Goal: Information Seeking & Learning: Find specific fact

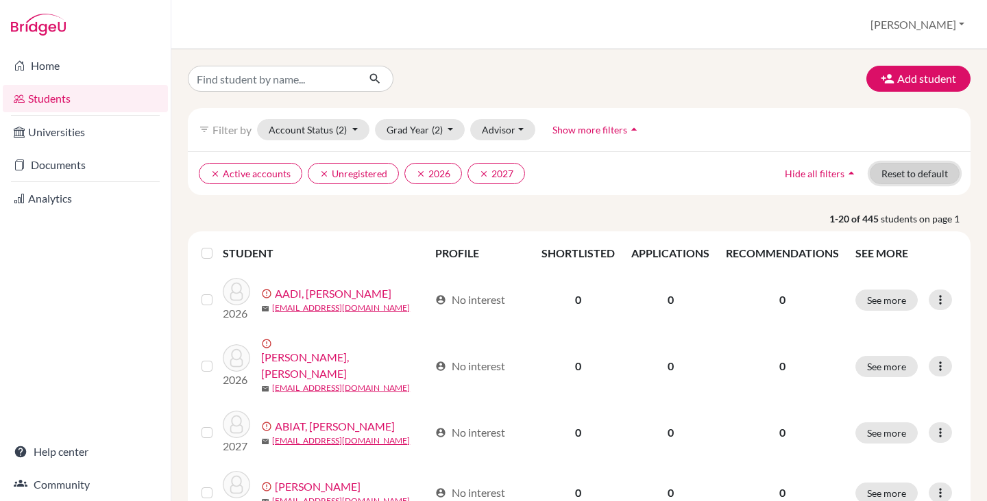
click at [879, 174] on button "Reset to default" at bounding box center [914, 173] width 90 height 21
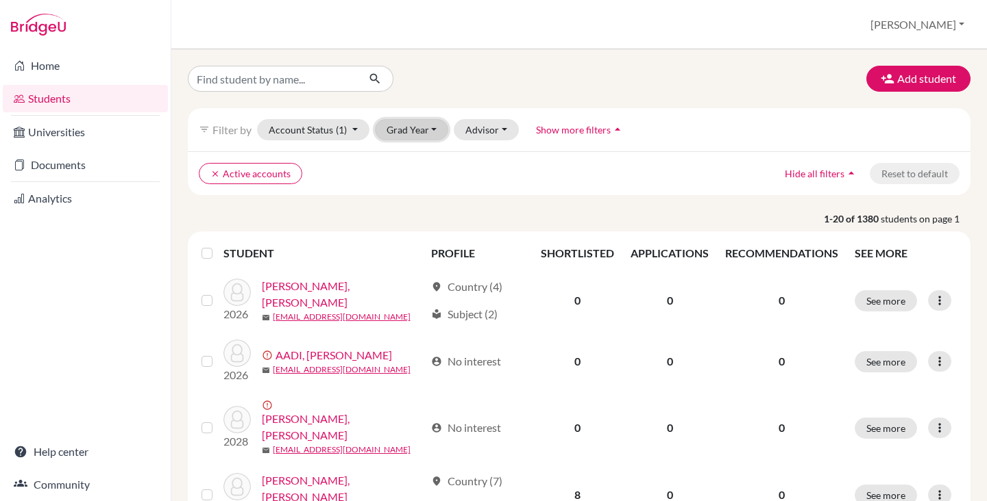
click at [421, 128] on button "Grad Year" at bounding box center [412, 129] width 74 height 21
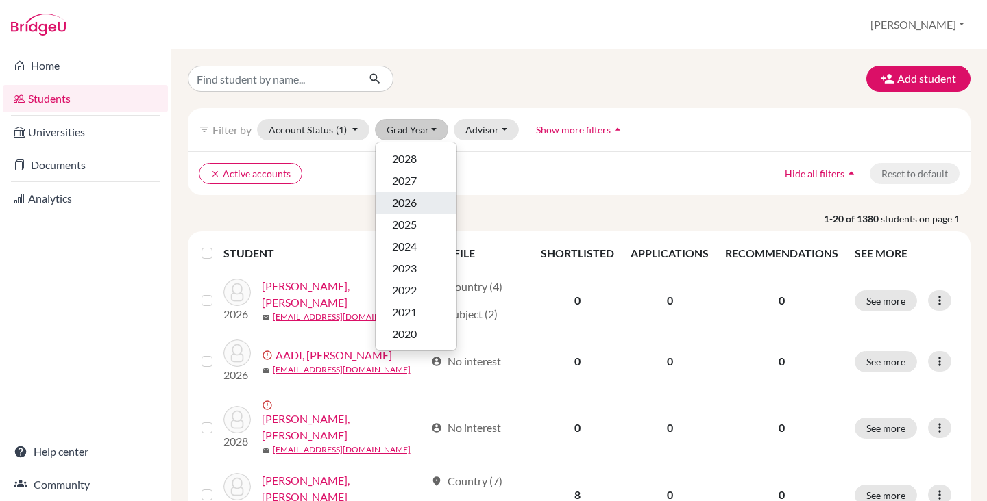
click at [432, 208] on div "2026" at bounding box center [416, 203] width 48 height 16
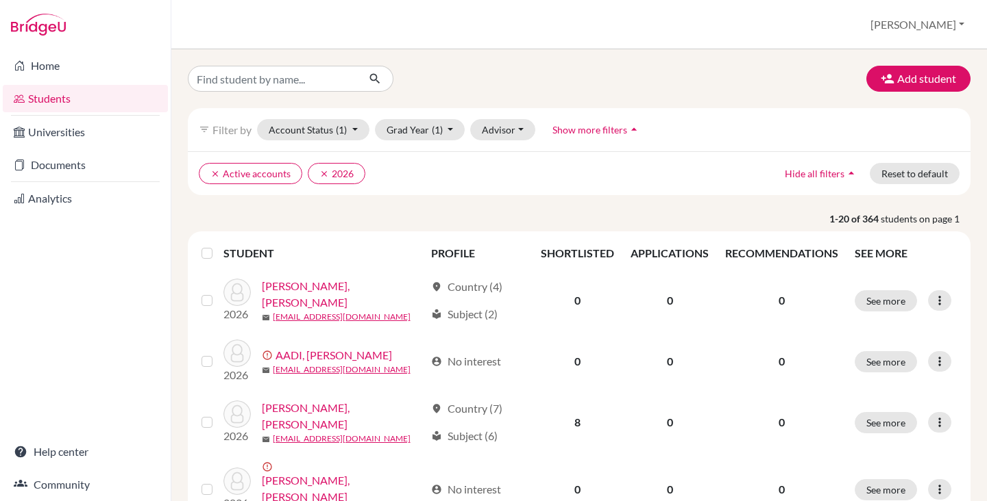
click at [218, 245] on label at bounding box center [218, 245] width 0 height 0
click at [0, 0] on input "checkbox" at bounding box center [0, 0] width 0 height 0
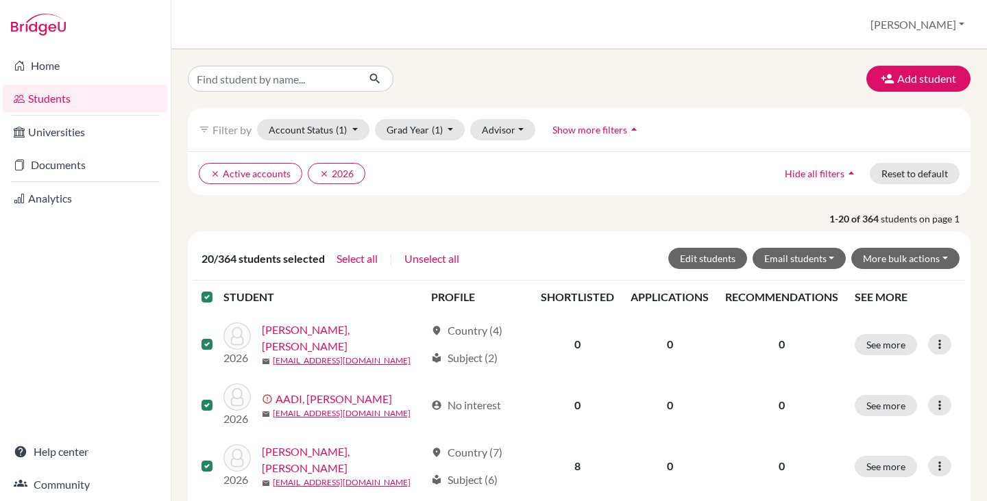
click at [218, 289] on label at bounding box center [218, 289] width 0 height 0
click at [0, 0] on input "checkbox" at bounding box center [0, 0] width 0 height 0
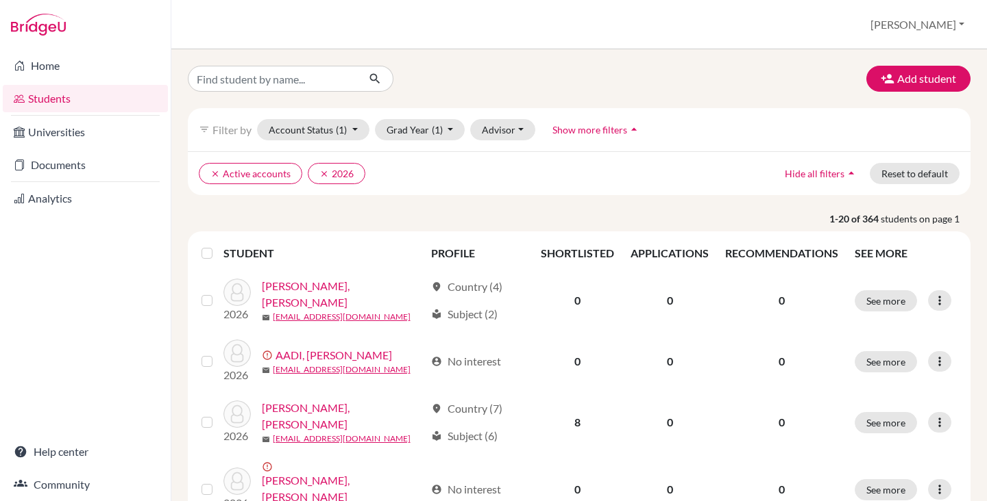
click at [349, 219] on p "1-20 of 364 students on page 1" at bounding box center [578, 219] width 803 height 14
click at [67, 159] on link "Documents" at bounding box center [85, 164] width 165 height 27
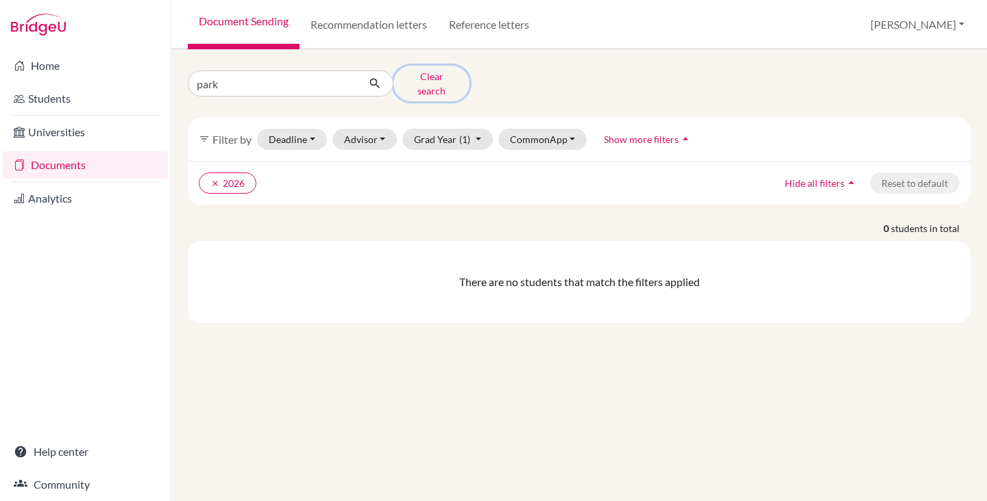
click at [442, 82] on button "Clear search" at bounding box center [431, 84] width 76 height 36
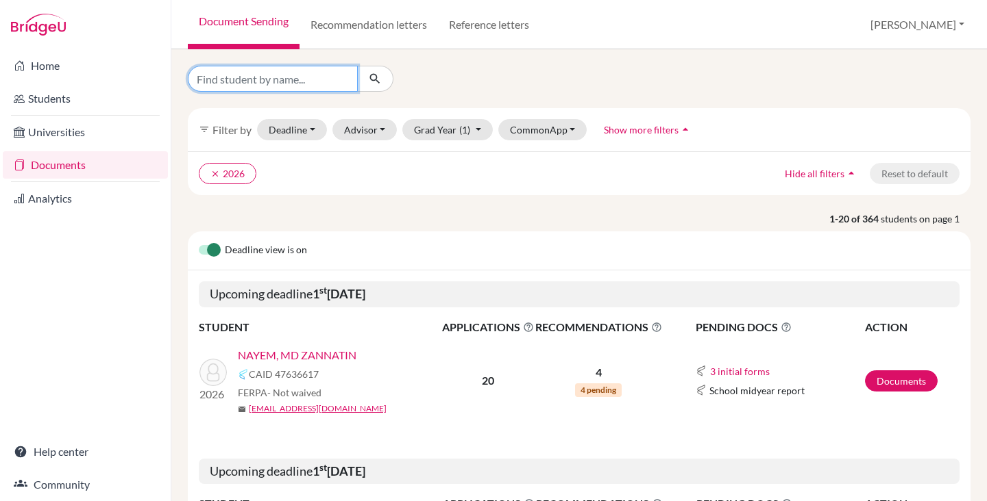
click at [244, 80] on input "Find student by name..." at bounding box center [273, 79] width 170 height 26
type input "rahman"
click button "submit" at bounding box center [375, 79] width 36 height 26
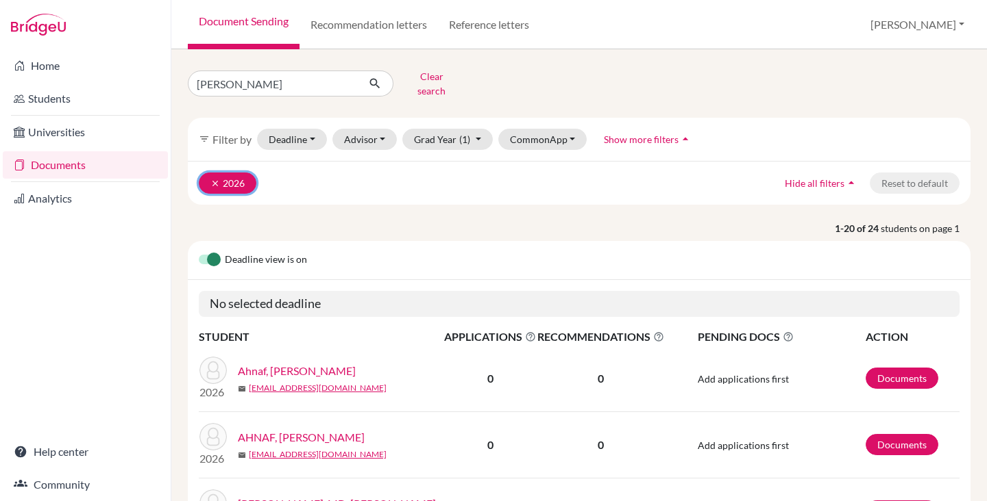
click at [213, 179] on icon "clear" at bounding box center [215, 184] width 10 height 10
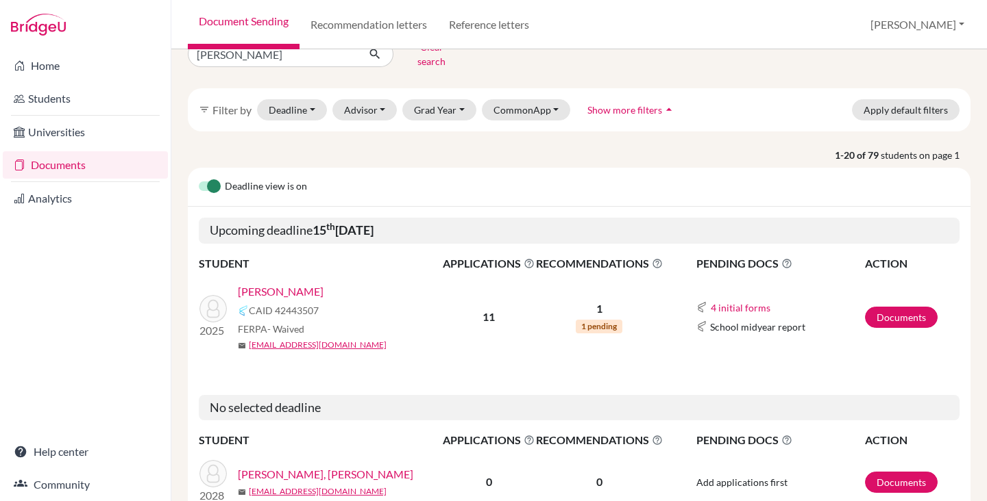
scroll to position [48, 0]
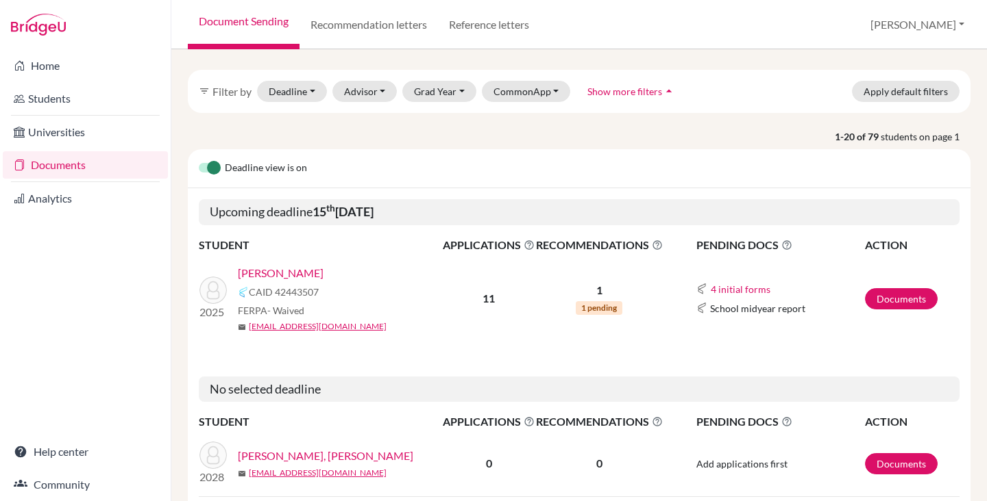
click at [323, 265] on link "[PERSON_NAME]" at bounding box center [281, 273] width 86 height 16
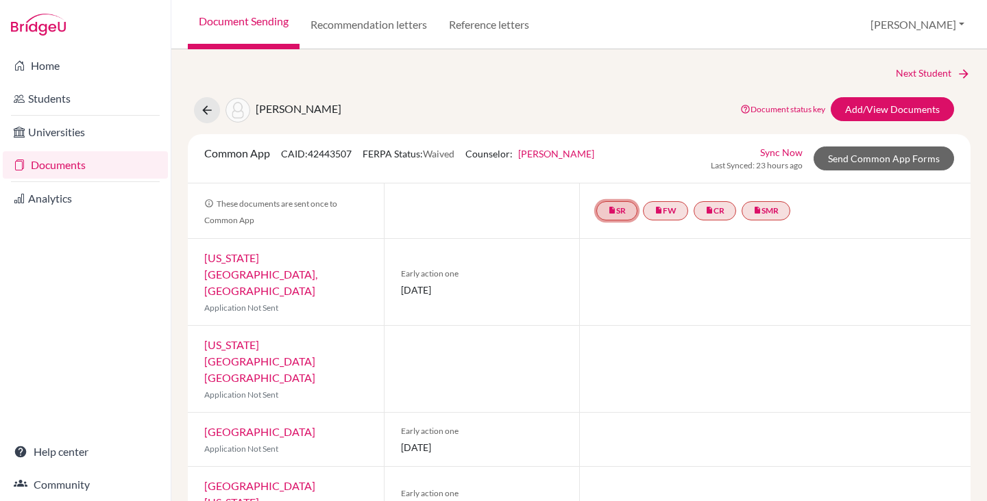
click at [608, 214] on icon "insert_drive_file" at bounding box center [612, 210] width 8 height 8
click at [763, 153] on link "Sync Now" at bounding box center [781, 152] width 42 height 14
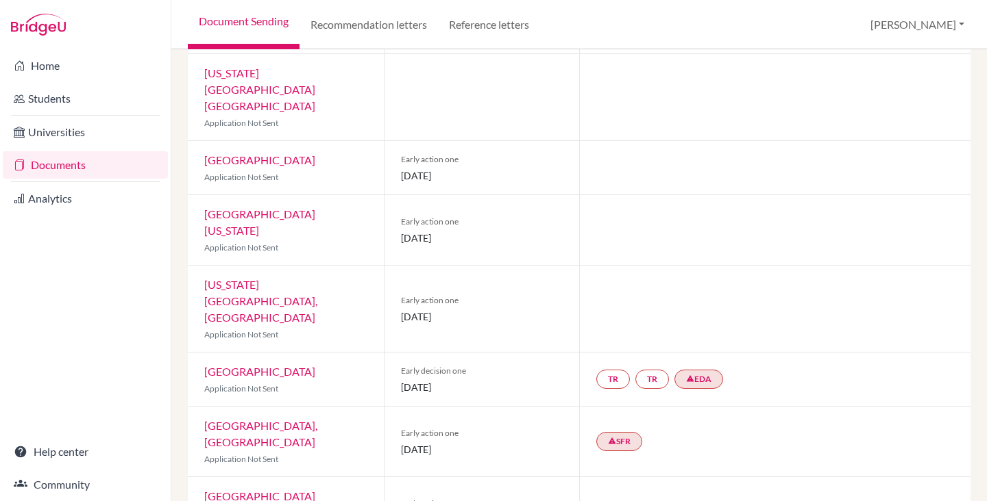
scroll to position [427, 0]
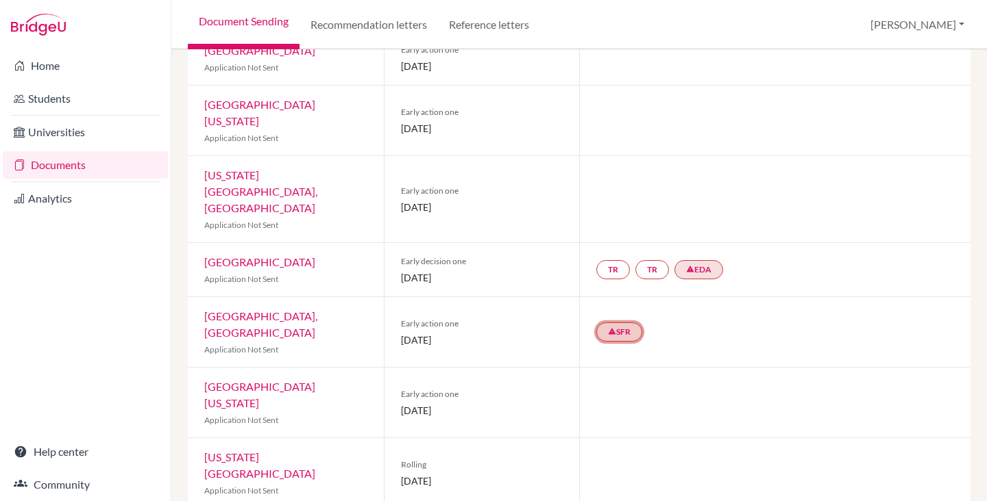
click at [623, 323] on link "warning SFR" at bounding box center [619, 332] width 46 height 19
click at [734, 297] on div "warning SFR School final report School final report Failed" at bounding box center [774, 332] width 391 height 70
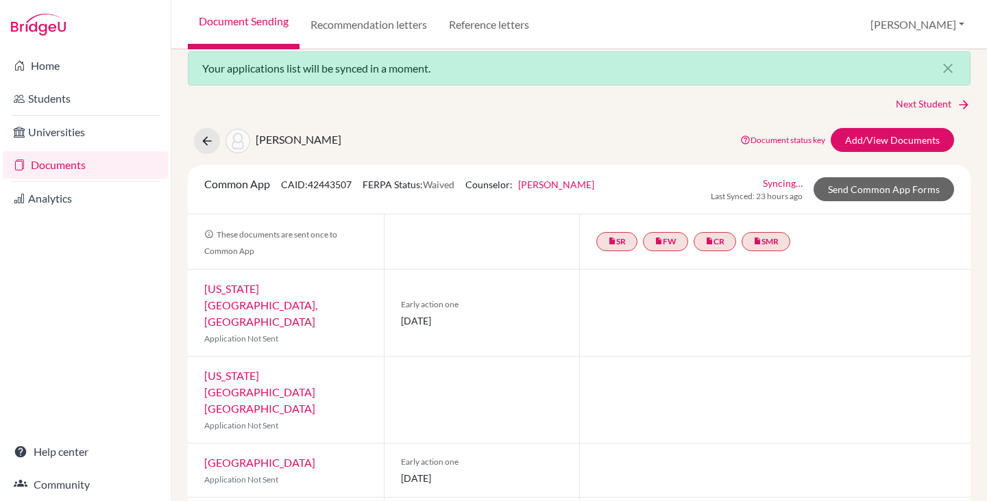
scroll to position [0, 0]
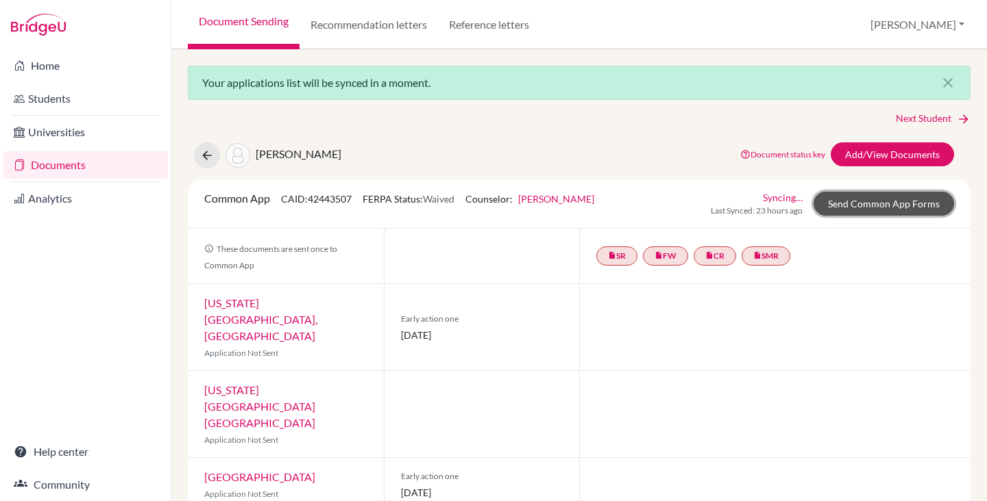
click at [833, 204] on link "Send Common App Forms" at bounding box center [883, 204] width 140 height 24
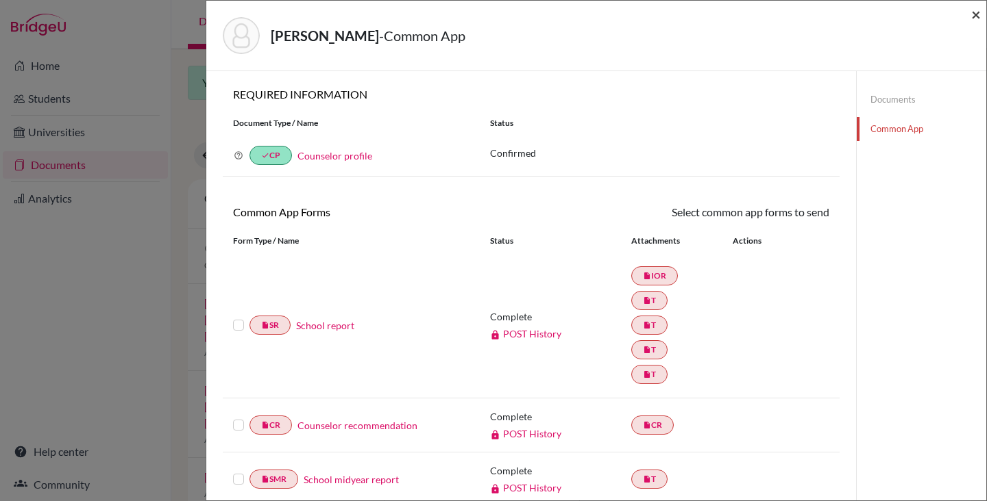
click at [971, 14] on span "×" at bounding box center [976, 14] width 10 height 20
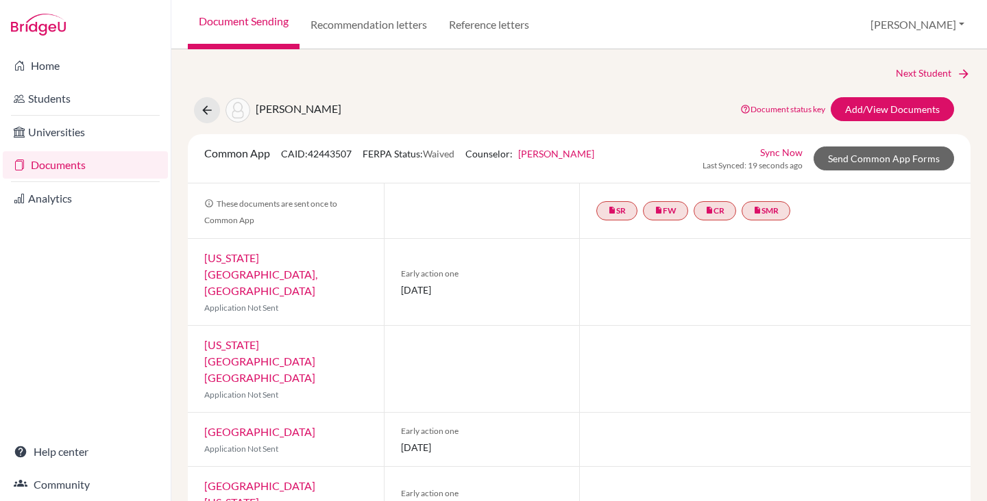
click at [318, 158] on span "CAID: 42443507" at bounding box center [316, 154] width 71 height 12
copy span "42443507"
click at [936, 17] on button "[PERSON_NAME]" at bounding box center [917, 25] width 106 height 26
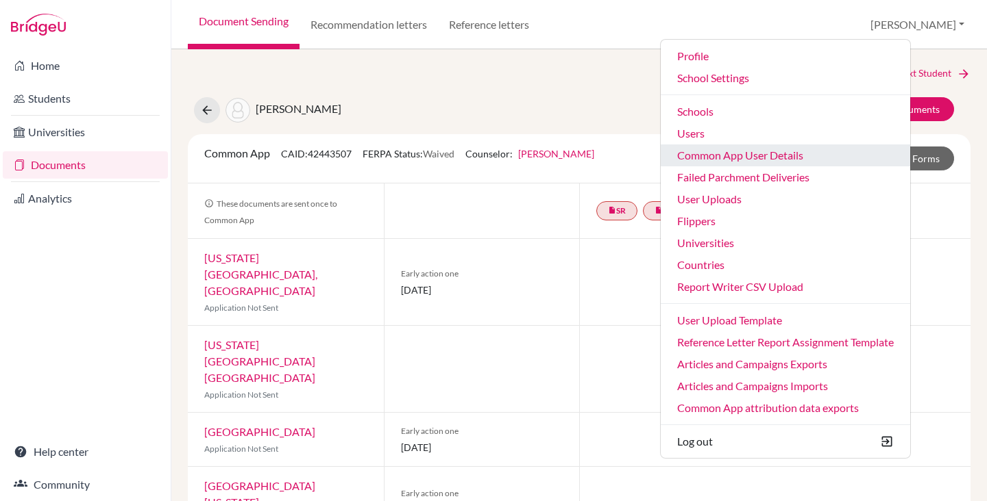
click at [806, 154] on link "Common App User Details" at bounding box center [784, 156] width 249 height 22
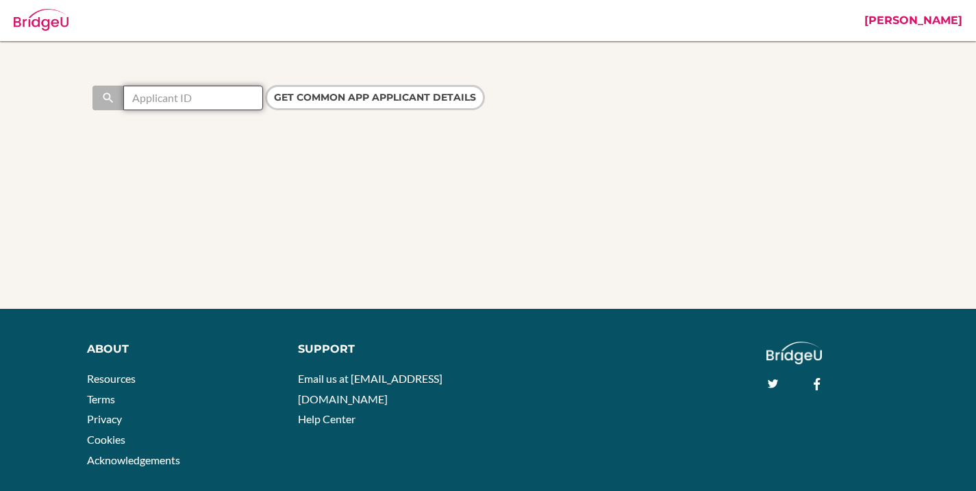
click at [178, 99] on input "text" at bounding box center [193, 98] width 140 height 25
paste input "42443507"
type input "42443507"
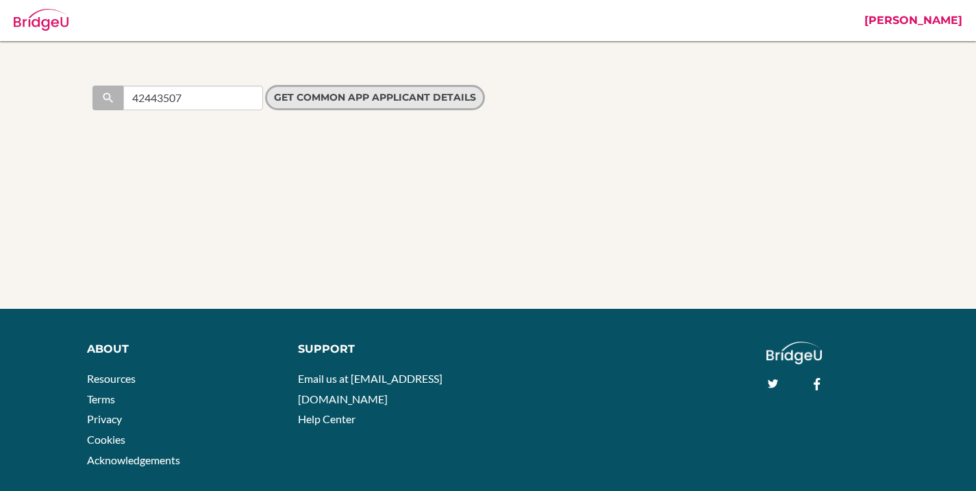
click at [314, 99] on input "Get Common App applicant details" at bounding box center [375, 97] width 220 height 25
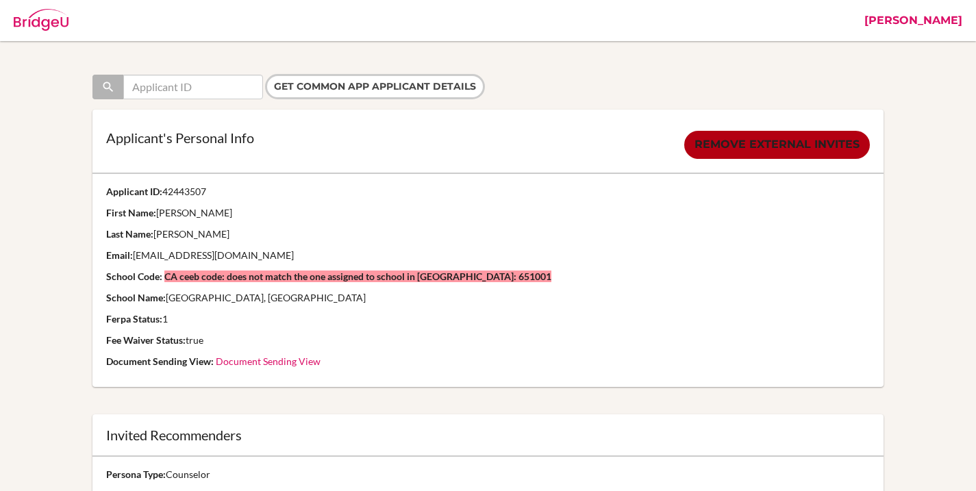
scroll to position [23, 0]
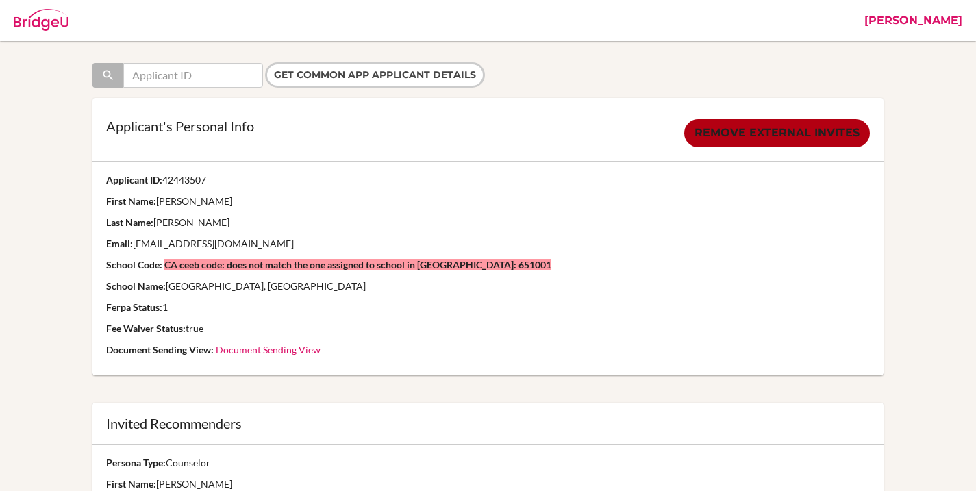
click at [458, 265] on strong "CA ceeb code: does not match the one assigned to school in BridgeU: 651001" at bounding box center [357, 265] width 387 height 12
drag, startPoint x: 458, startPoint y: 265, endPoint x: 488, endPoint y: 267, distance: 30.2
click at [488, 267] on strong "CA ceeb code: does not match the one assigned to school in BridgeU: 651001" at bounding box center [357, 265] width 387 height 12
copy strong "651001"
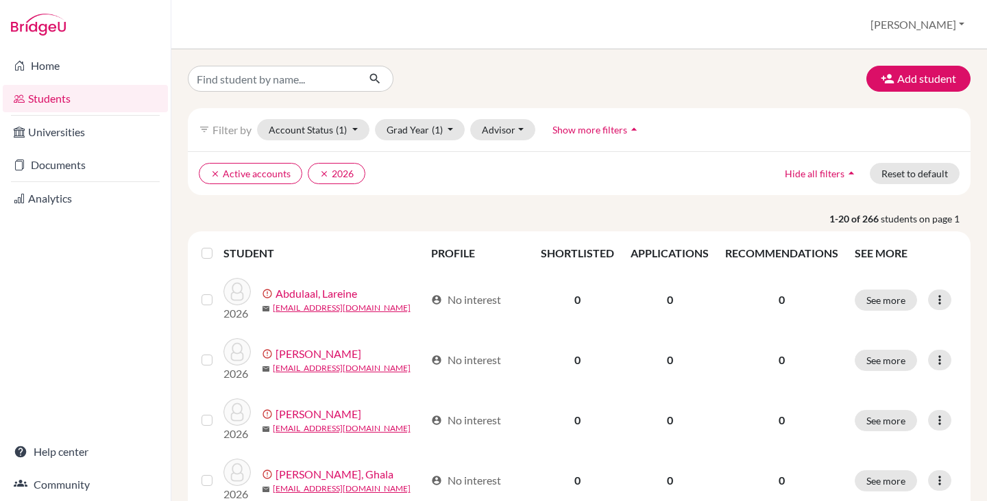
click at [218, 245] on label at bounding box center [218, 245] width 0 height 0
click at [0, 0] on input "checkbox" at bounding box center [0, 0] width 0 height 0
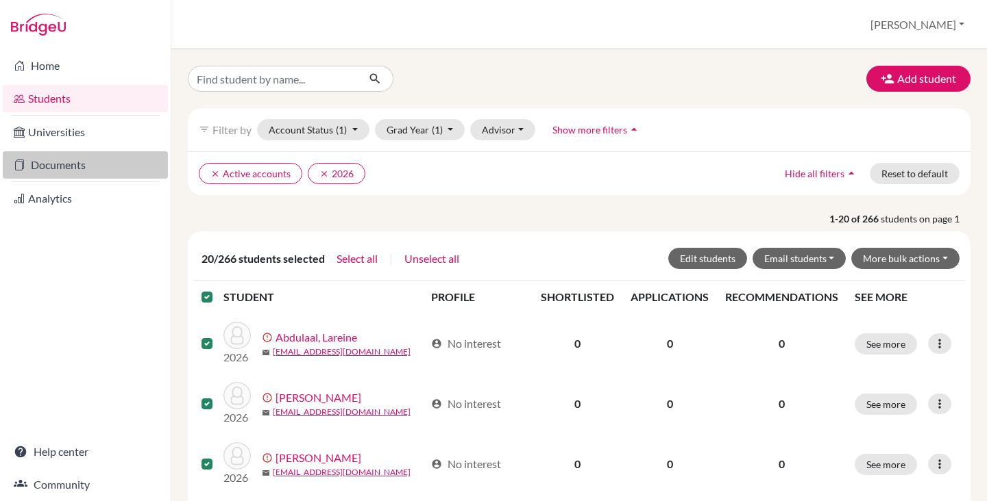
click at [62, 164] on link "Documents" at bounding box center [85, 164] width 165 height 27
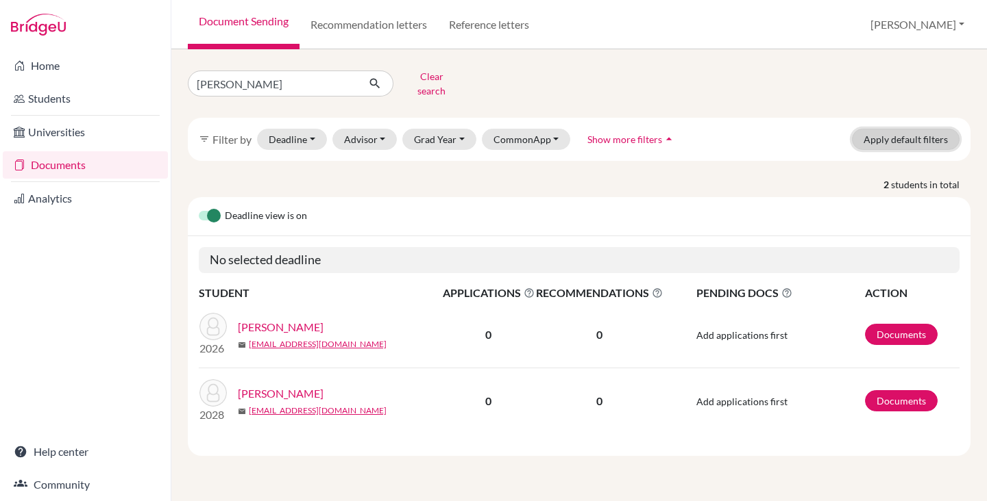
click at [890, 129] on button "Apply default filters" at bounding box center [906, 139] width 108 height 21
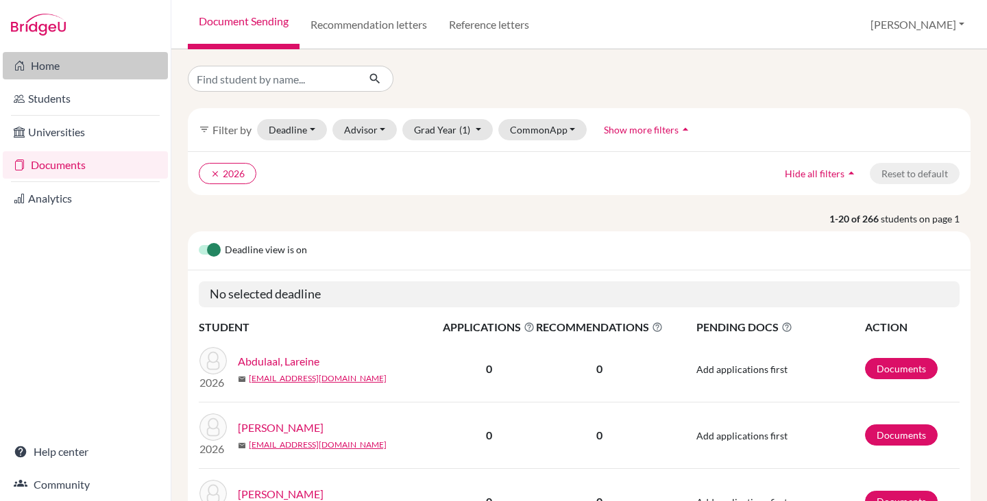
click at [46, 64] on link "Home" at bounding box center [85, 65] width 165 height 27
